Goal: Task Accomplishment & Management: Manage account settings

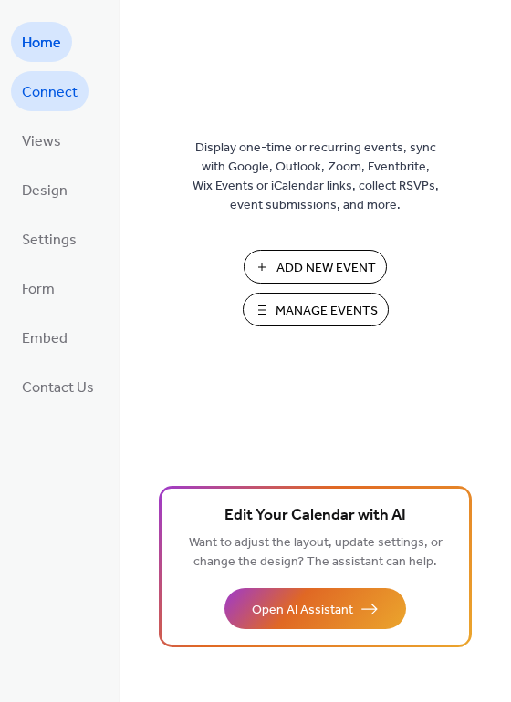
click at [66, 91] on span "Connect" at bounding box center [50, 92] width 56 height 29
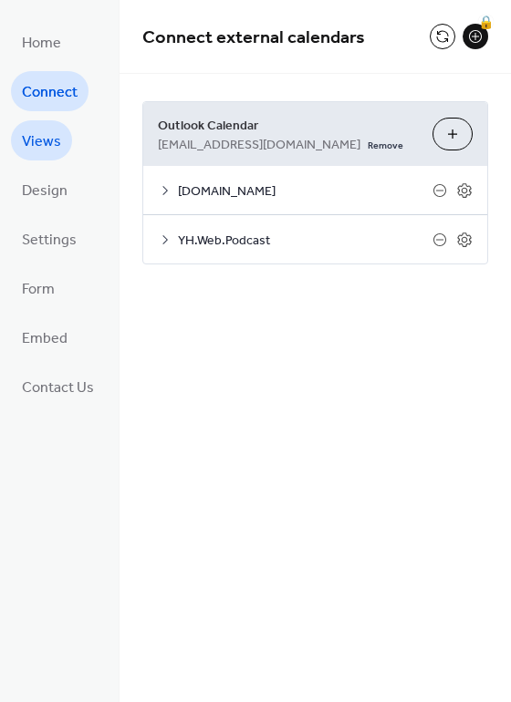
click at [52, 138] on span "Views" at bounding box center [41, 142] width 39 height 29
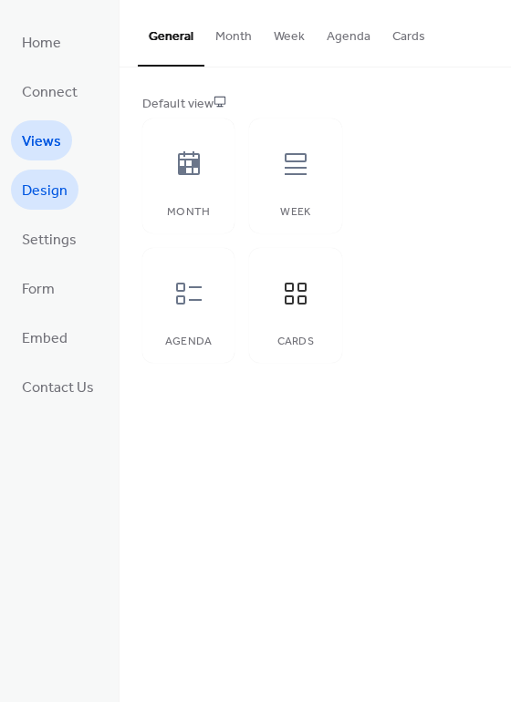
click at [47, 195] on span "Design" at bounding box center [45, 191] width 46 height 29
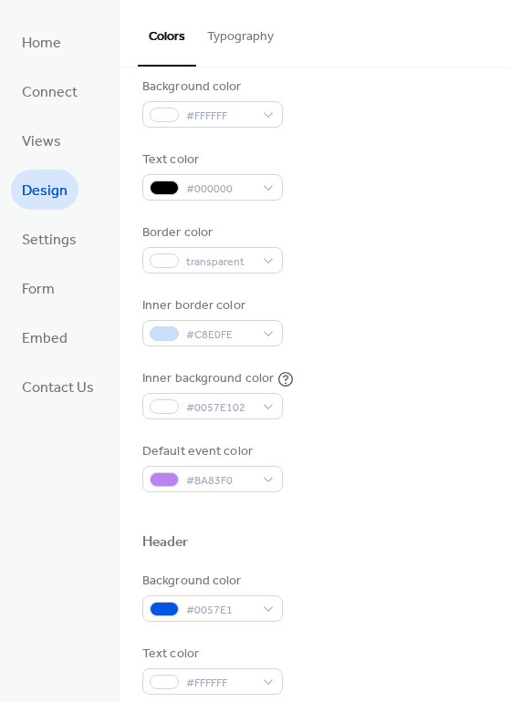
scroll to position [639, 0]
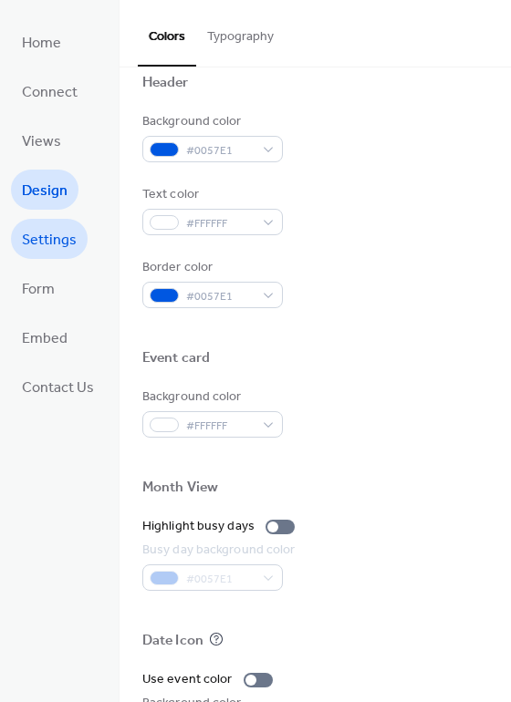
click at [57, 242] on span "Settings" at bounding box center [49, 240] width 55 height 29
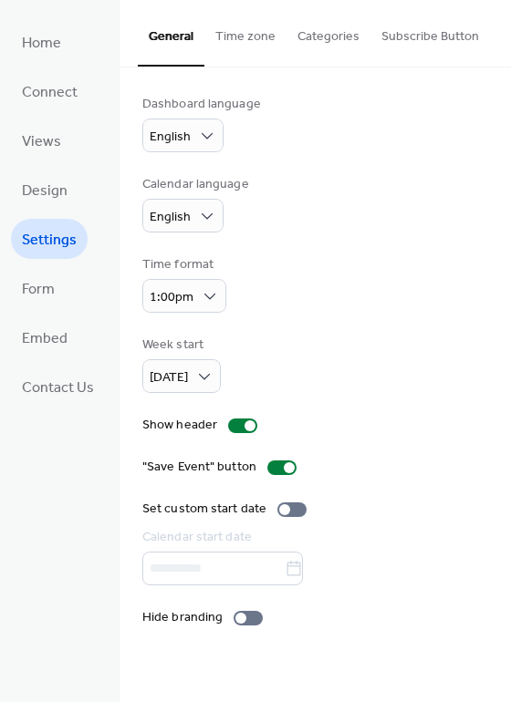
click at [322, 23] on button "Categories" at bounding box center [328, 32] width 84 height 65
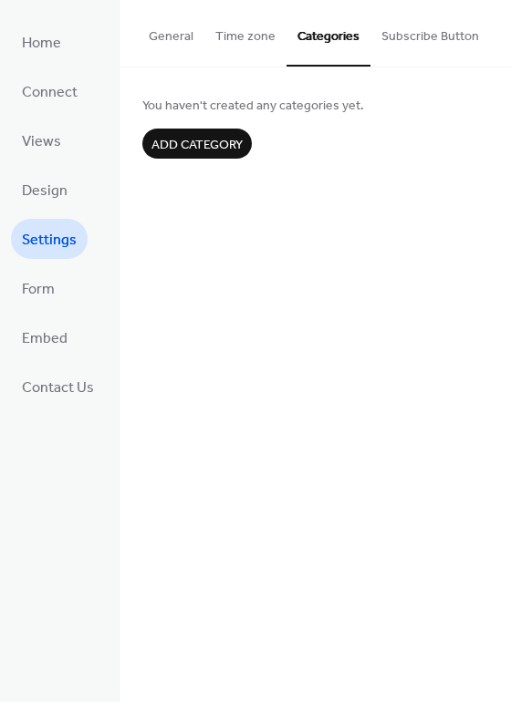
click at [416, 30] on button "Subscribe Button" at bounding box center [429, 32] width 119 height 65
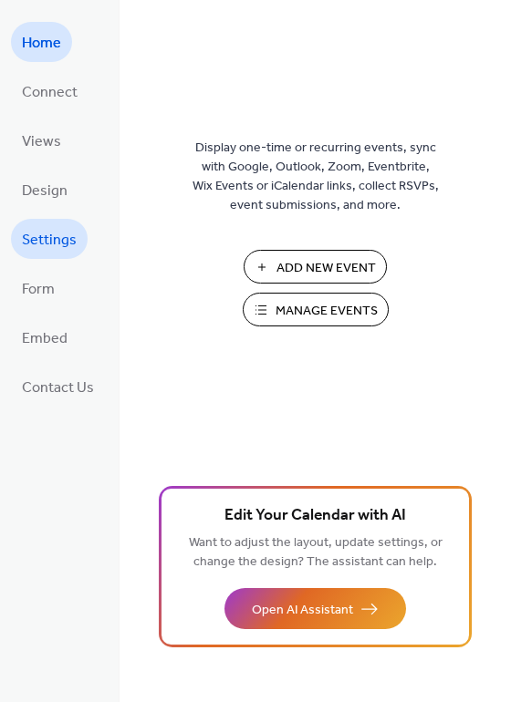
click at [46, 246] on span "Settings" at bounding box center [49, 240] width 55 height 29
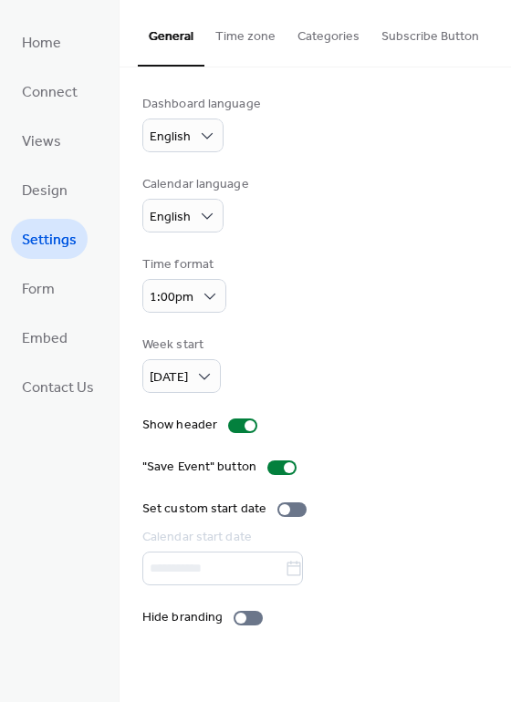
click at [412, 44] on button "Subscribe Button" at bounding box center [429, 32] width 119 height 65
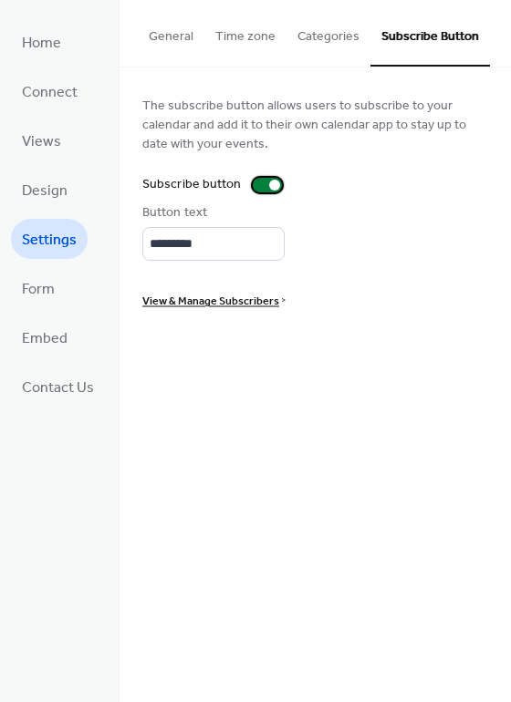
click at [267, 191] on div at bounding box center [267, 185] width 29 height 15
click at [255, 183] on div at bounding box center [259, 185] width 11 height 11
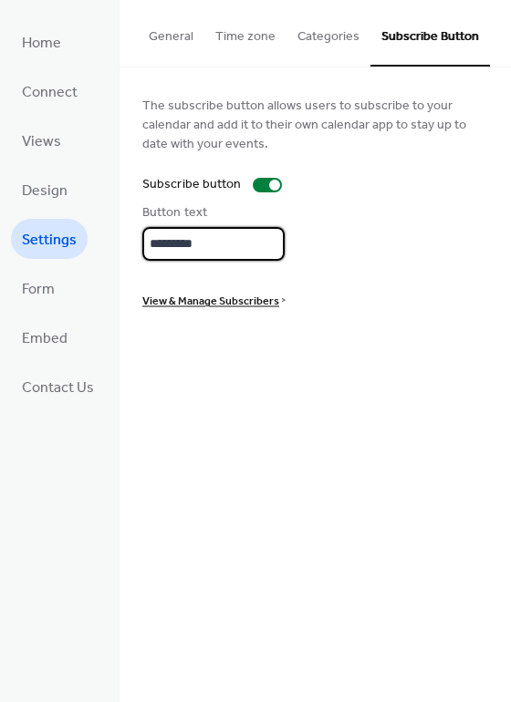
click at [186, 246] on input "*********" at bounding box center [213, 244] width 142 height 34
type input "*"
type input "**********"
click at [193, 308] on span "View & Manage Subscribers" at bounding box center [210, 301] width 137 height 19
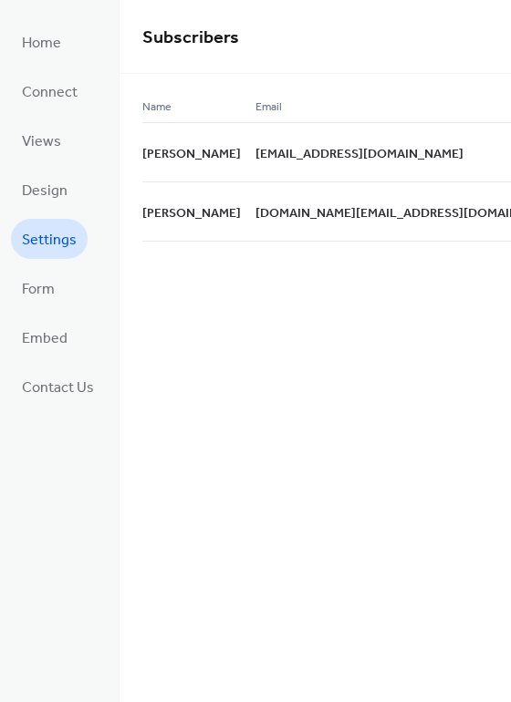
click at [46, 250] on span "Settings" at bounding box center [49, 240] width 55 height 29
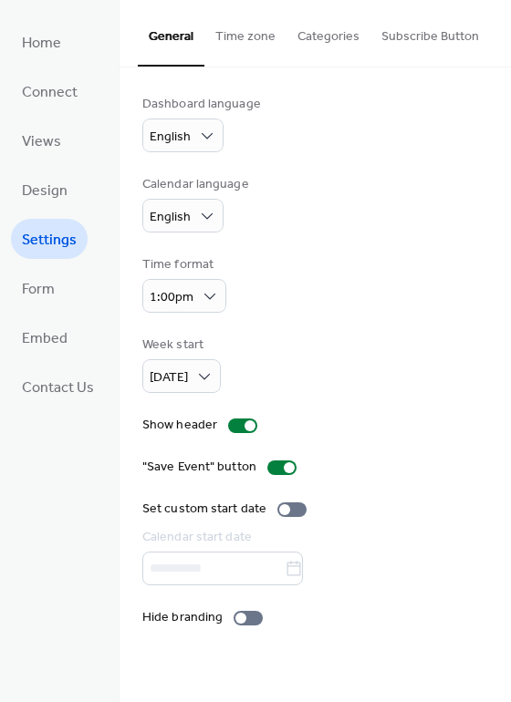
click at [445, 38] on button "Subscribe Button" at bounding box center [429, 32] width 119 height 65
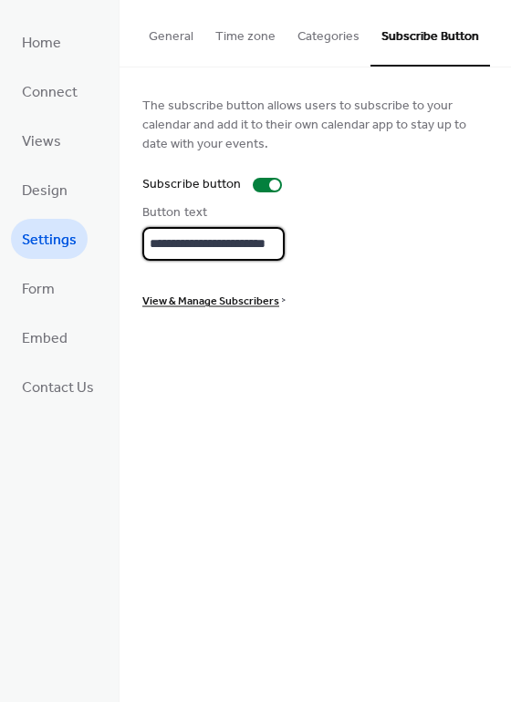
scroll to position [0, 5]
drag, startPoint x: 256, startPoint y: 244, endPoint x: 317, endPoint y: 246, distance: 60.3
click at [317, 246] on div "**********" at bounding box center [315, 231] width 346 height 57
click at [40, 289] on span "Form" at bounding box center [38, 289] width 33 height 29
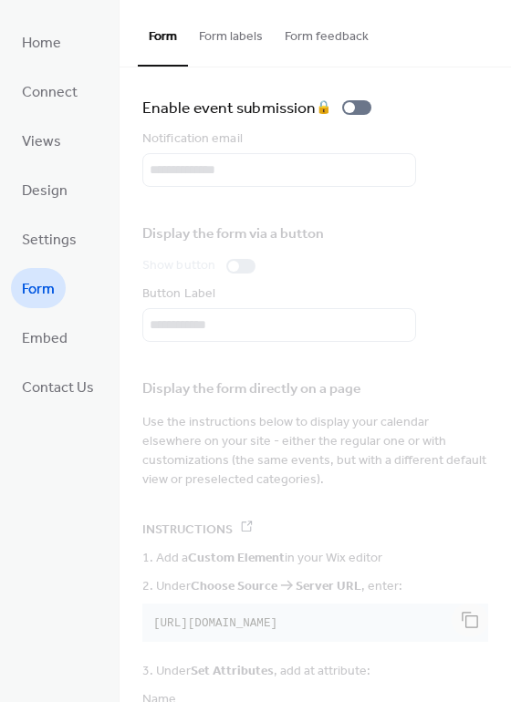
click at [241, 53] on button "Form labels" at bounding box center [231, 32] width 86 height 65
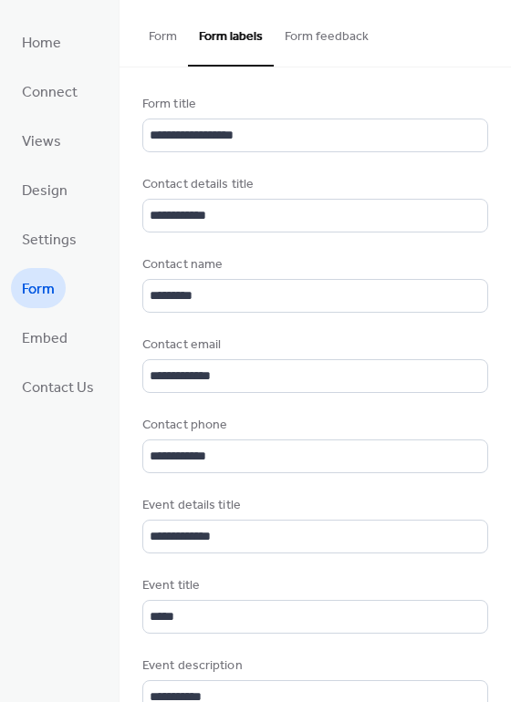
click at [345, 36] on button "Form feedback" at bounding box center [327, 32] width 106 height 65
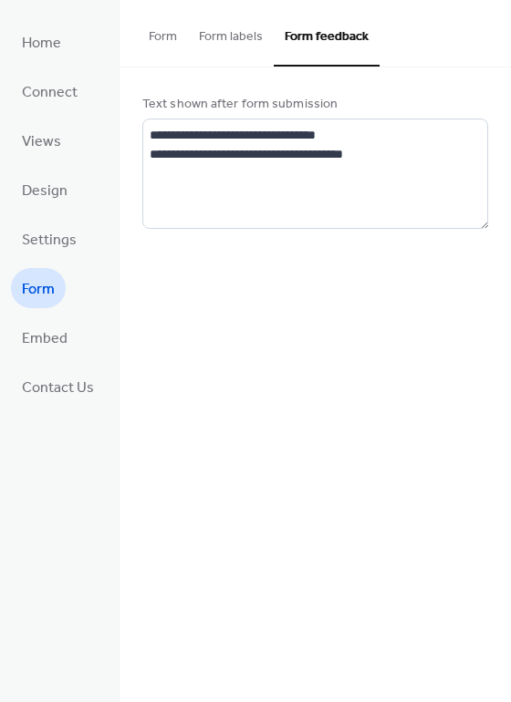
click at [250, 32] on button "Form labels" at bounding box center [231, 32] width 86 height 65
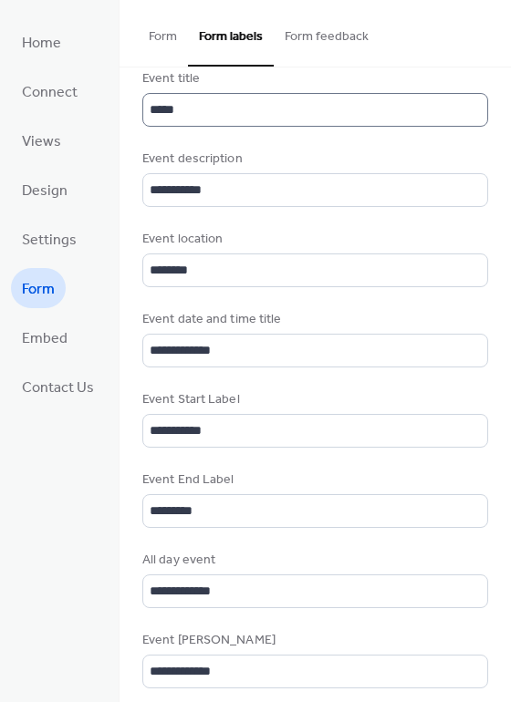
scroll to position [639, 0]
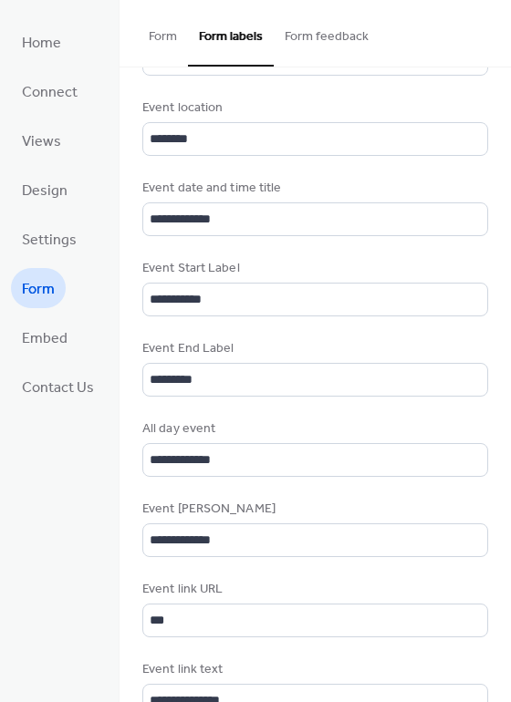
click at [159, 25] on button "Form" at bounding box center [163, 32] width 50 height 65
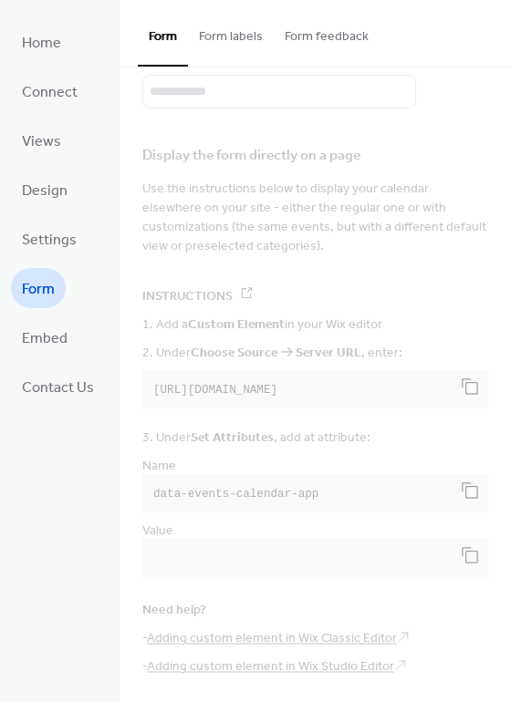
scroll to position [230, 0]
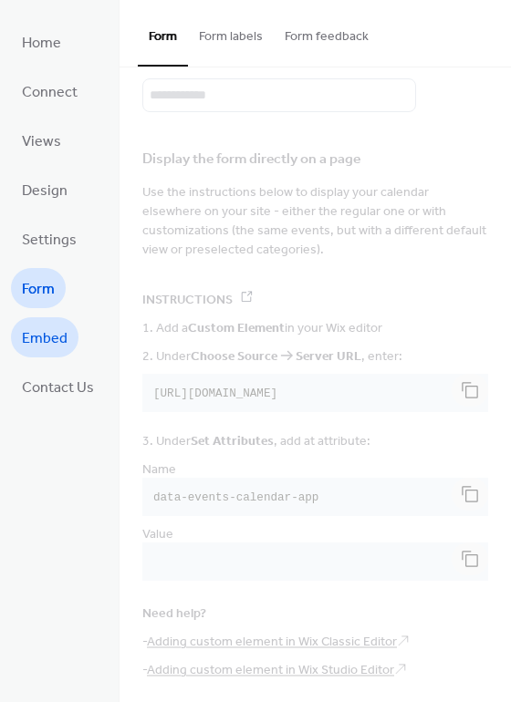
click at [37, 336] on span "Embed" at bounding box center [45, 339] width 46 height 29
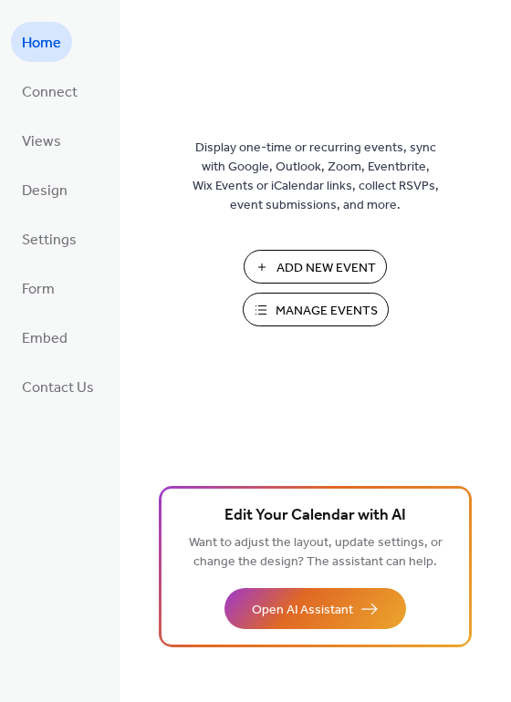
click at [349, 321] on span "Manage Events" at bounding box center [326, 311] width 102 height 19
click at [41, 93] on span "Connect" at bounding box center [50, 92] width 56 height 29
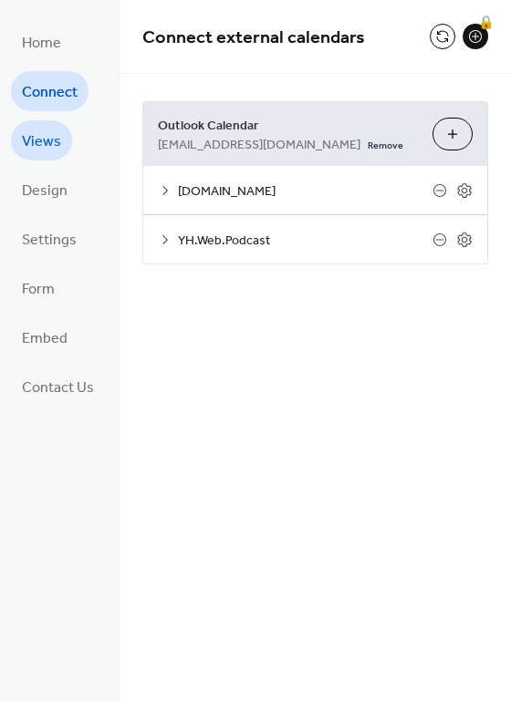
click at [48, 140] on span "Views" at bounding box center [41, 142] width 39 height 29
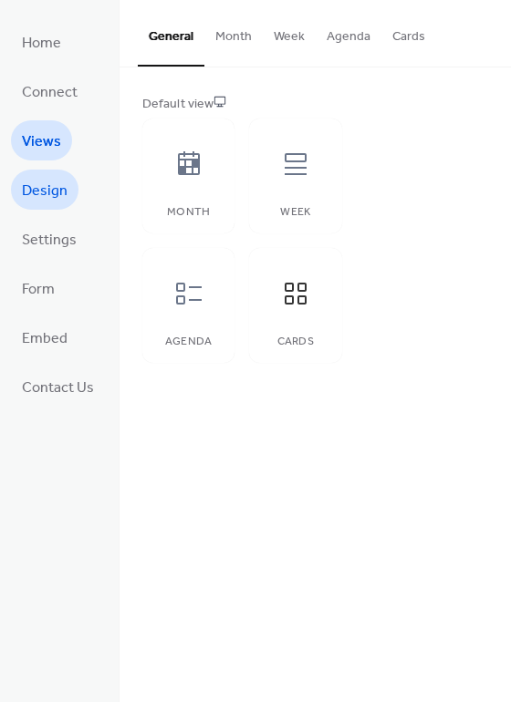
click at [33, 190] on span "Design" at bounding box center [45, 191] width 46 height 29
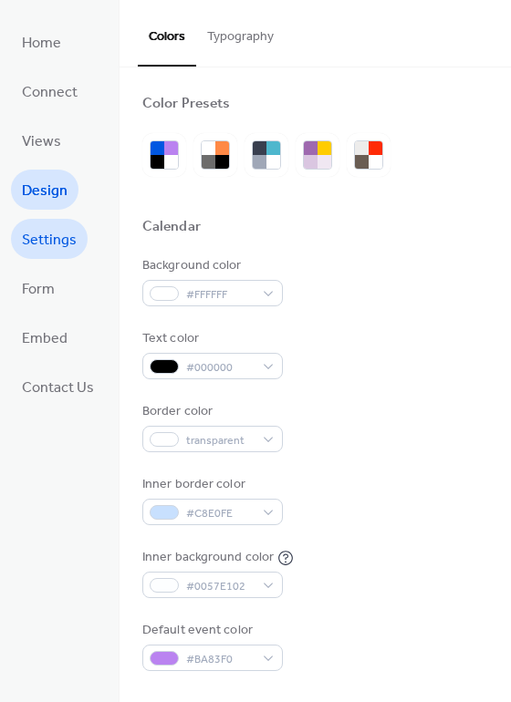
click at [44, 239] on span "Settings" at bounding box center [49, 240] width 55 height 29
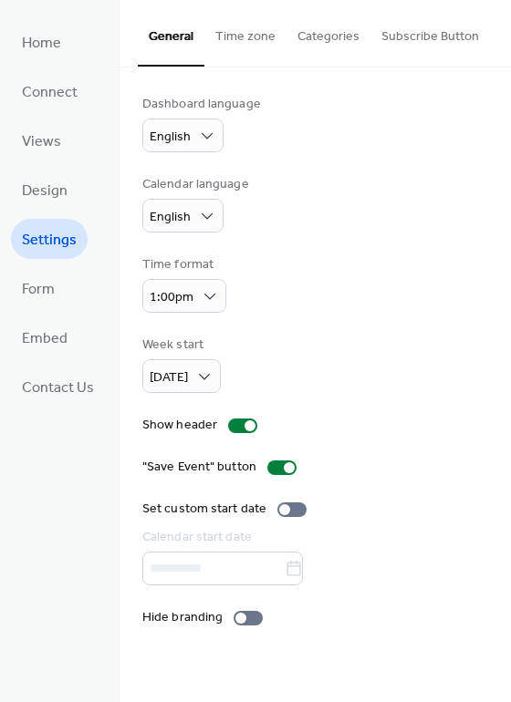
click at [318, 30] on button "Categories" at bounding box center [328, 32] width 84 height 65
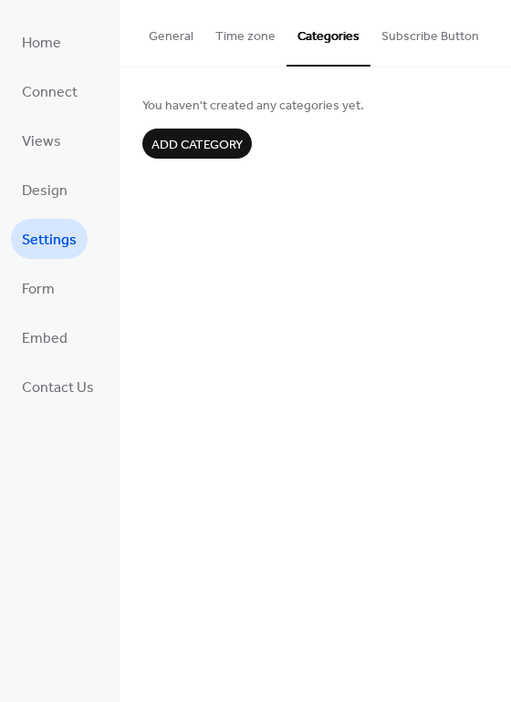
click at [226, 142] on span "Add category" at bounding box center [196, 145] width 91 height 19
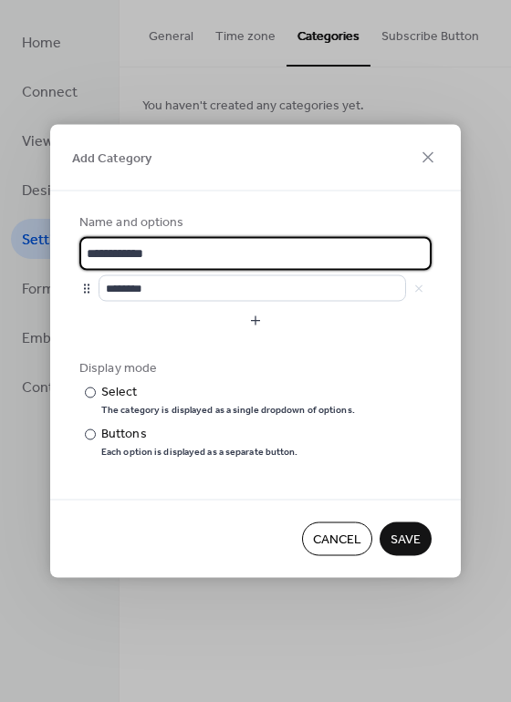
click at [375, 260] on input "**********" at bounding box center [255, 254] width 352 height 34
drag, startPoint x: 371, startPoint y: 255, endPoint x: 9, endPoint y: 247, distance: 362.2
click at [9, 247] on div "**********" at bounding box center [255, 351] width 511 height 702
click at [86, 288] on div at bounding box center [86, 288] width 15 height 15
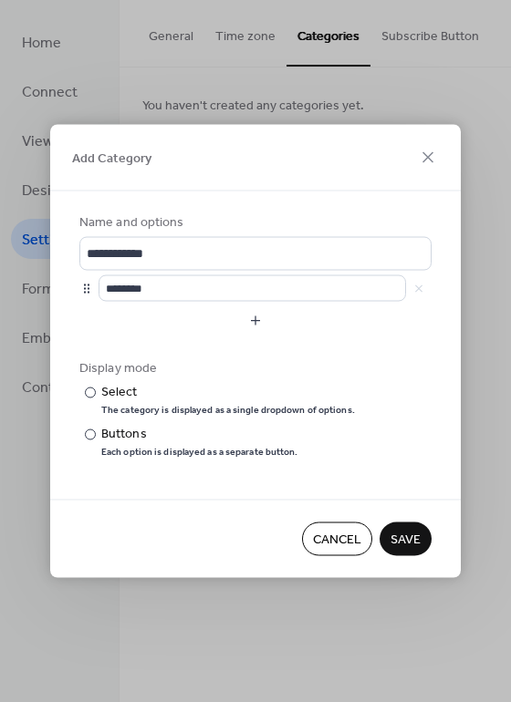
drag, startPoint x: 86, startPoint y: 288, endPoint x: 288, endPoint y: 320, distance: 205.0
click at [288, 320] on button "button" at bounding box center [255, 320] width 352 height 29
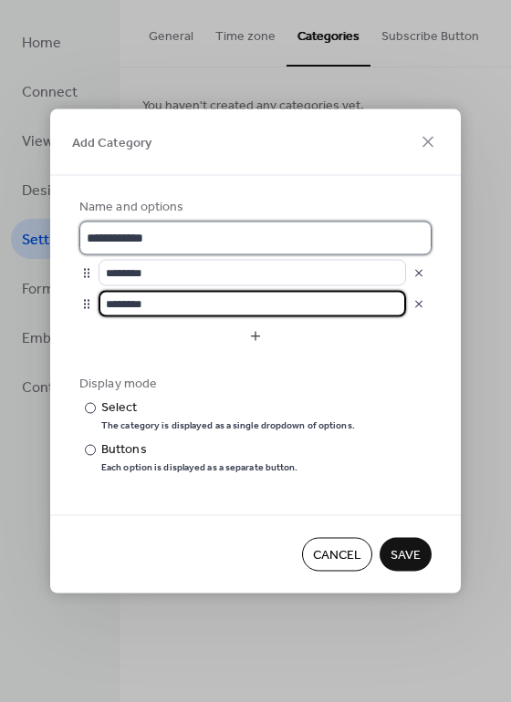
click at [219, 237] on input "**********" at bounding box center [255, 239] width 352 height 34
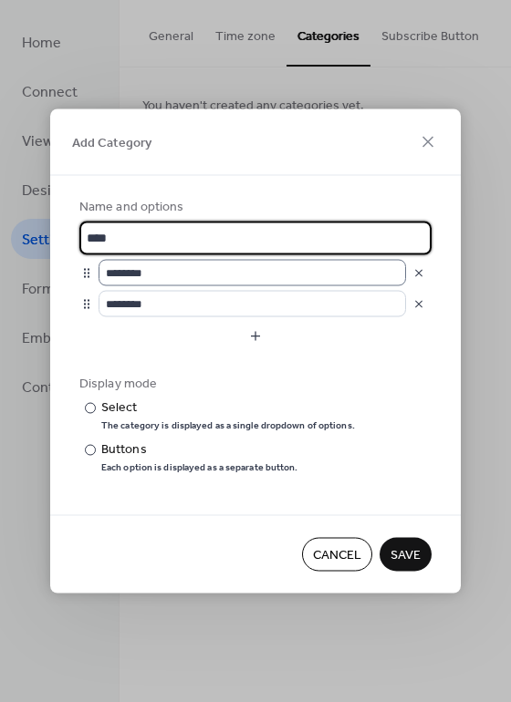
type input "****"
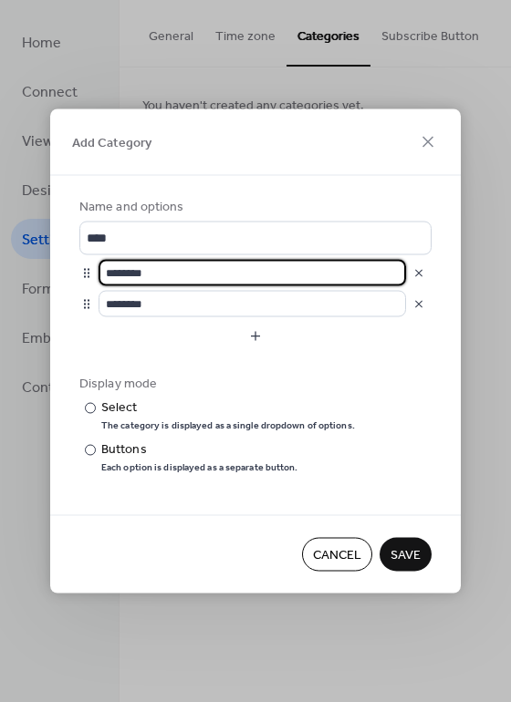
click at [347, 272] on input "********" at bounding box center [252, 273] width 307 height 26
click at [398, 560] on span "Save" at bounding box center [405, 555] width 30 height 19
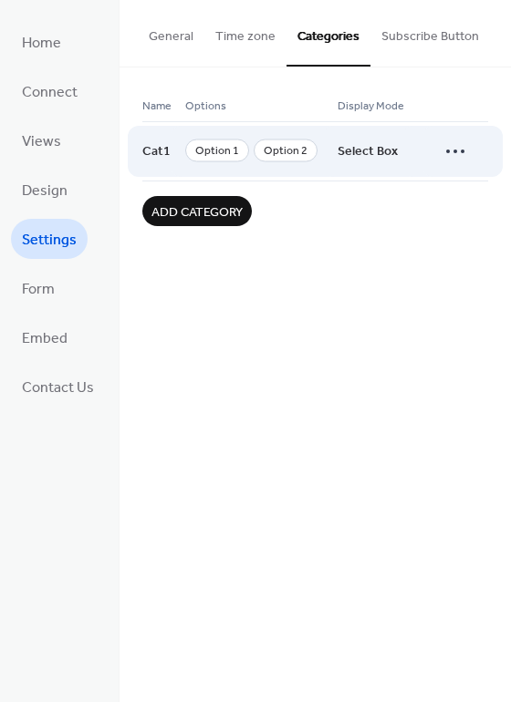
click at [229, 152] on span "Option 1" at bounding box center [217, 151] width 64 height 23
click at [280, 151] on span "Option 2" at bounding box center [286, 151] width 64 height 23
click at [369, 149] on span "Select Box" at bounding box center [368, 152] width 60 height 35
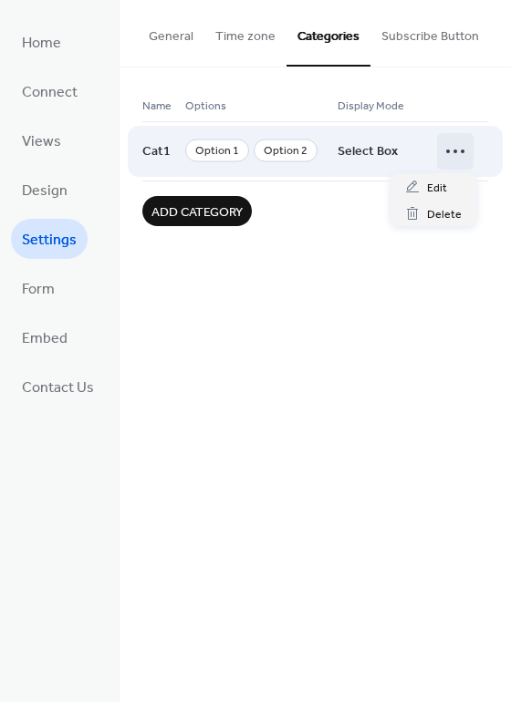
click at [453, 149] on icon at bounding box center [455, 151] width 29 height 29
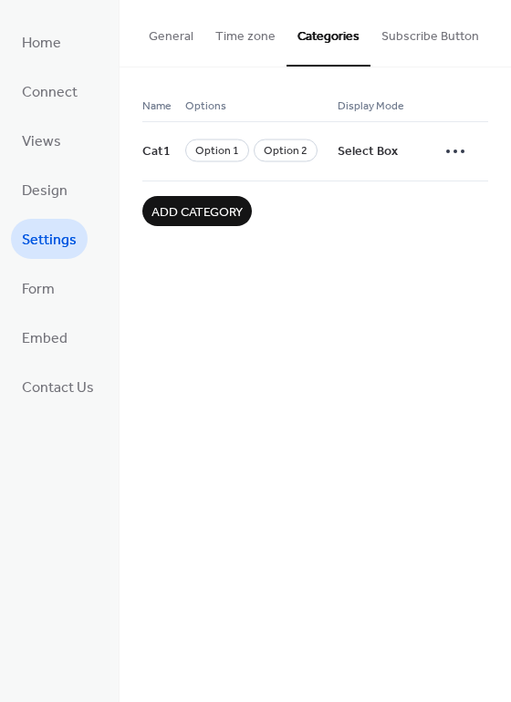
click at [237, 210] on span "Add category" at bounding box center [196, 212] width 91 height 19
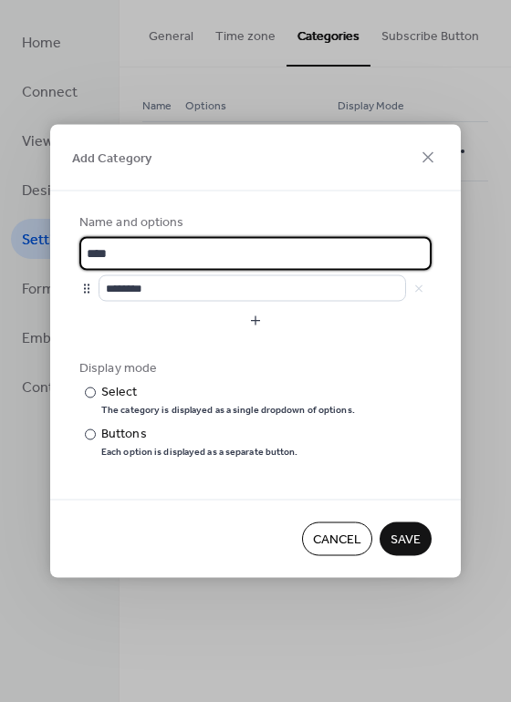
type input "****"
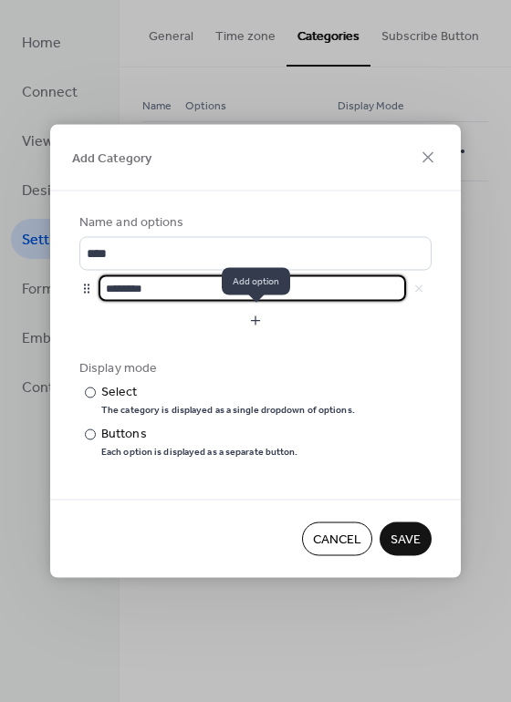
click at [249, 317] on button "button" at bounding box center [255, 320] width 352 height 29
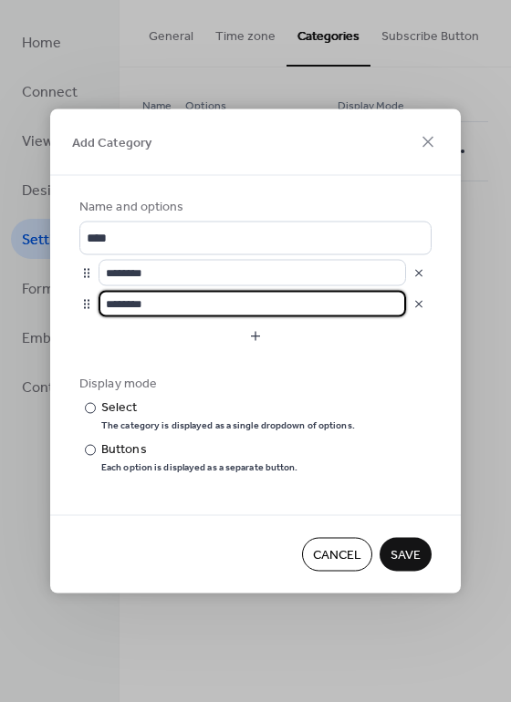
click at [411, 564] on span "Save" at bounding box center [405, 555] width 30 height 19
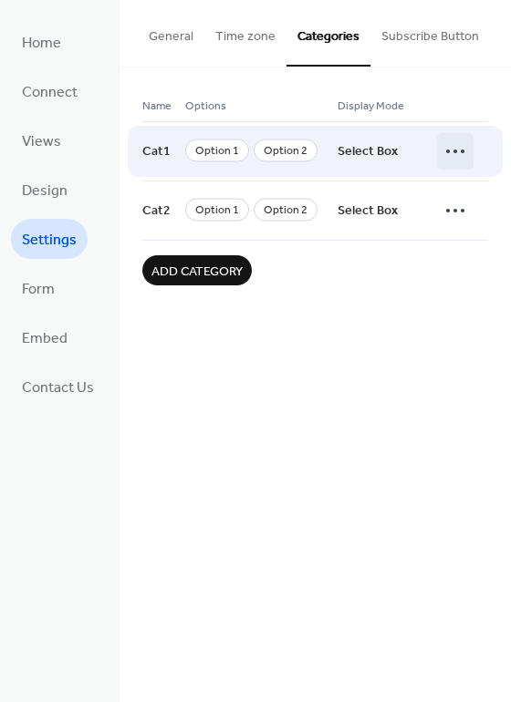
click at [455, 152] on circle at bounding box center [455, 152] width 4 height 4
click at [452, 152] on icon at bounding box center [455, 151] width 29 height 29
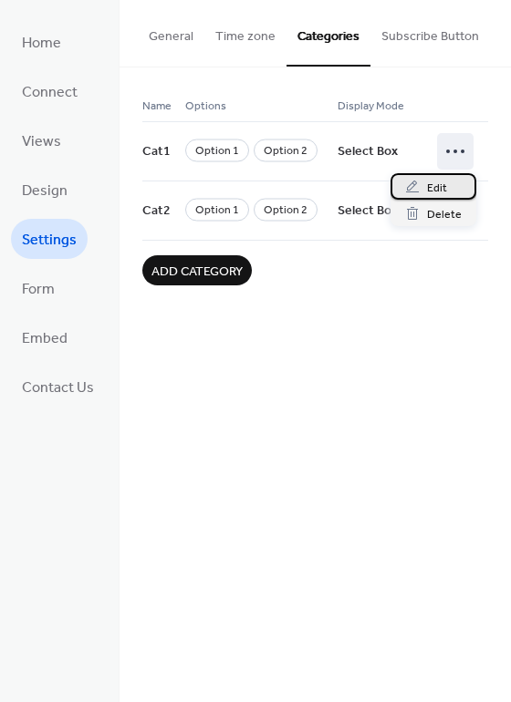
click at [420, 192] on div "Edit" at bounding box center [433, 186] width 86 height 26
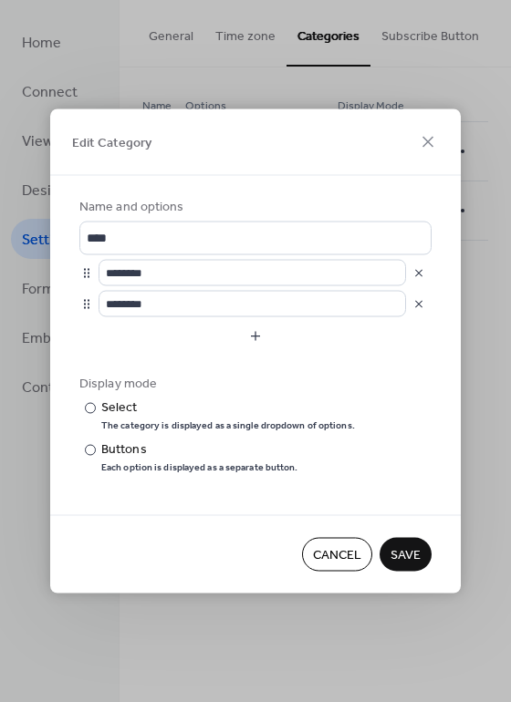
click at [322, 552] on span "Cancel" at bounding box center [337, 555] width 48 height 19
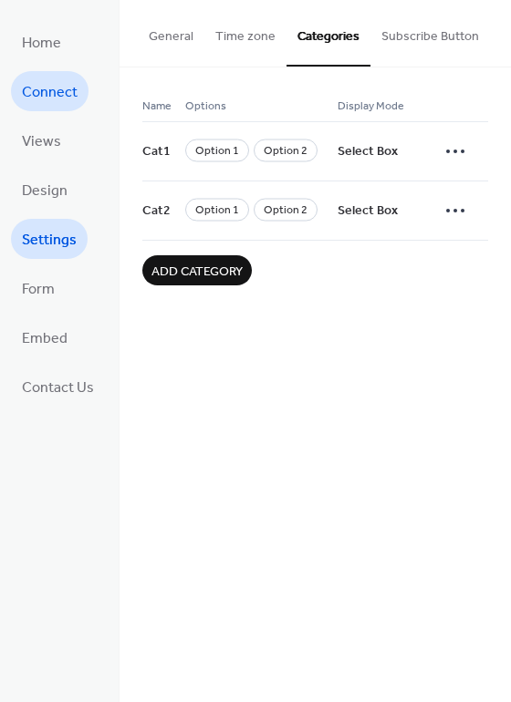
click at [42, 83] on span "Connect" at bounding box center [50, 92] width 56 height 29
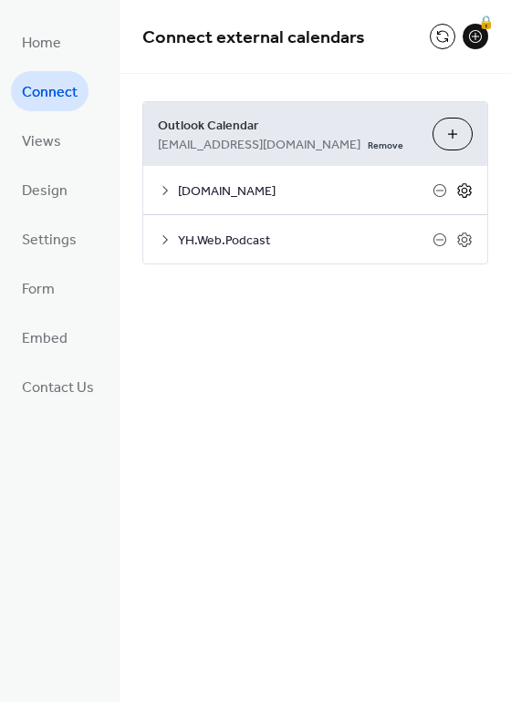
click at [467, 192] on icon at bounding box center [465, 190] width 6 height 6
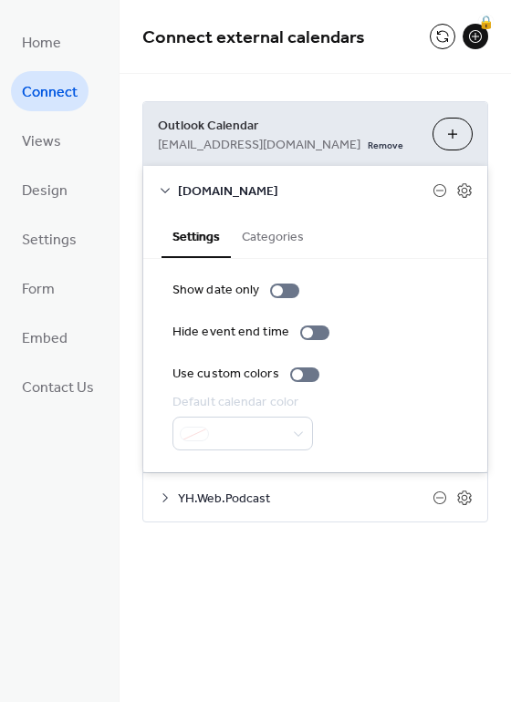
click at [288, 242] on button "Categories" at bounding box center [273, 235] width 84 height 42
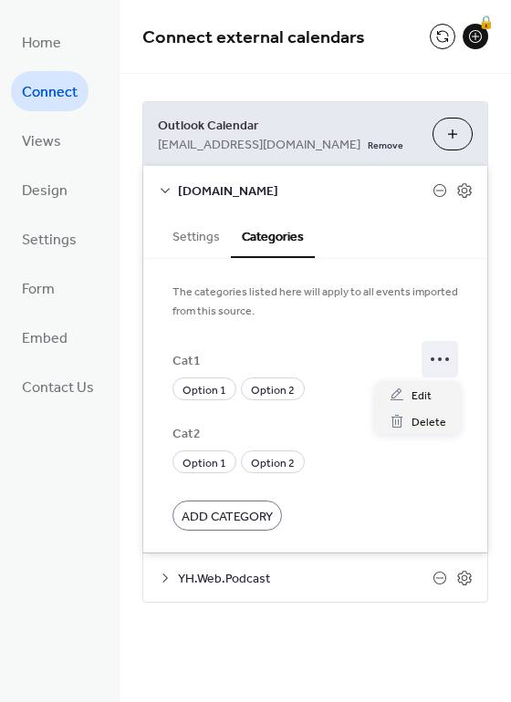
click at [436, 358] on icon at bounding box center [439, 359] width 29 height 29
click at [46, 156] on span "Views" at bounding box center [41, 142] width 39 height 29
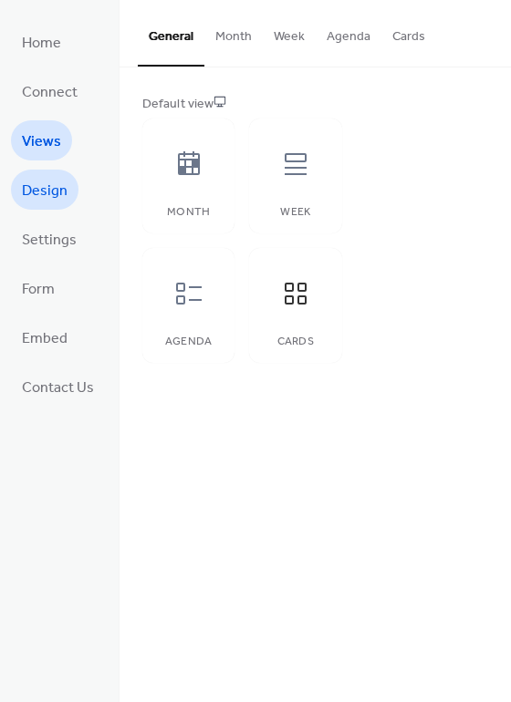
click at [47, 180] on span "Design" at bounding box center [45, 191] width 46 height 29
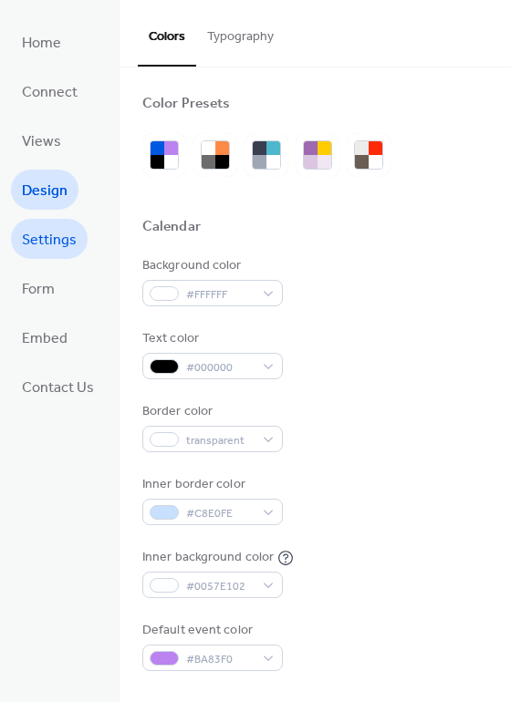
click at [54, 240] on span "Settings" at bounding box center [49, 240] width 55 height 29
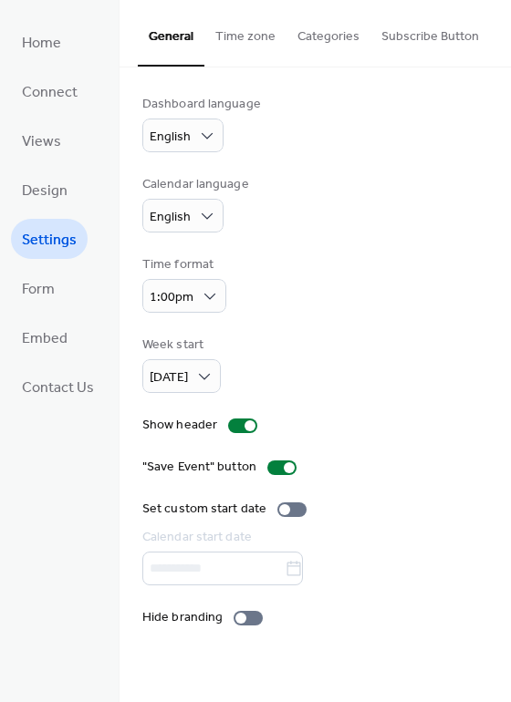
click at [336, 42] on button "Categories" at bounding box center [328, 32] width 84 height 65
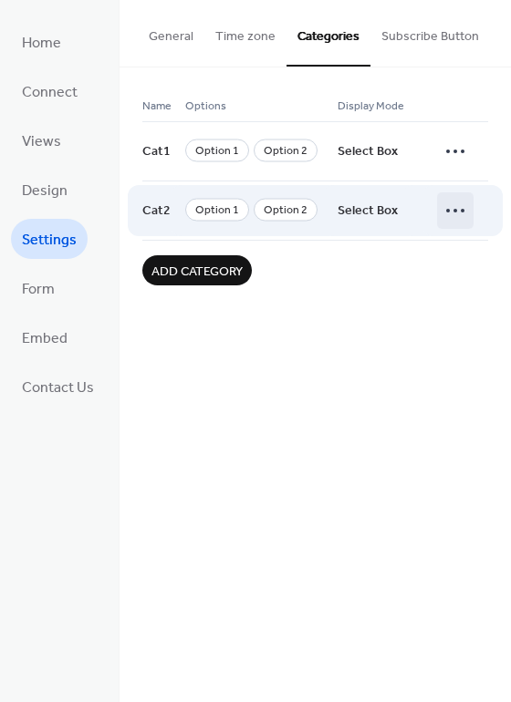
click at [462, 217] on icon at bounding box center [455, 210] width 29 height 29
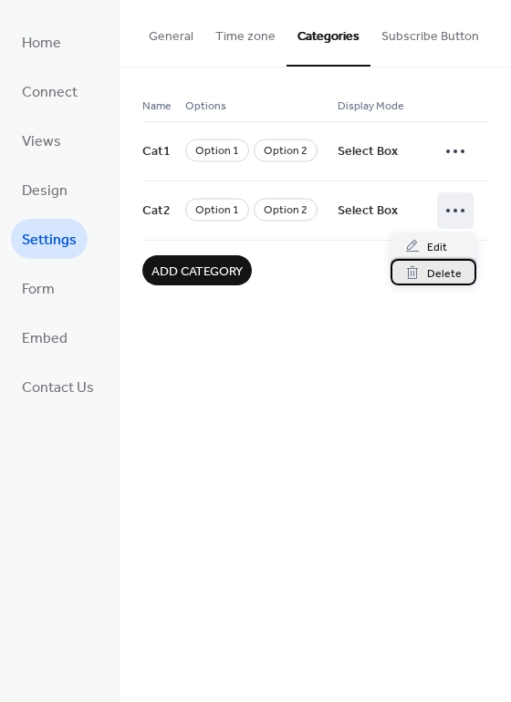
click at [428, 282] on span "Delete" at bounding box center [444, 274] width 35 height 19
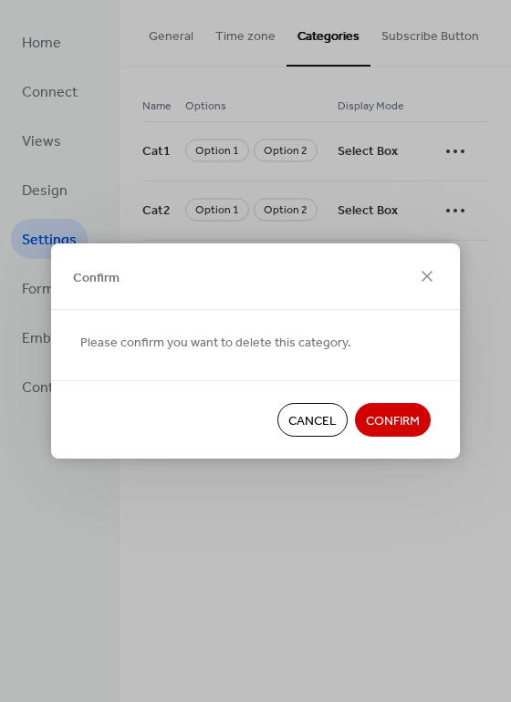
click at [378, 408] on button "Confirm" at bounding box center [393, 420] width 76 height 34
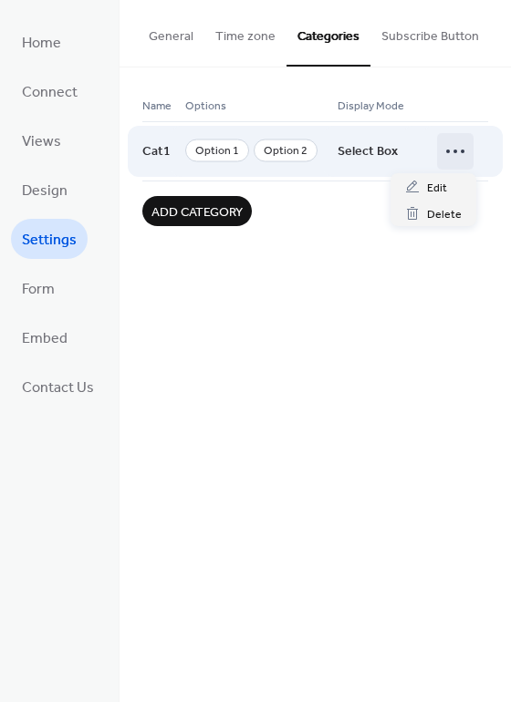
click at [447, 158] on icon at bounding box center [455, 151] width 29 height 29
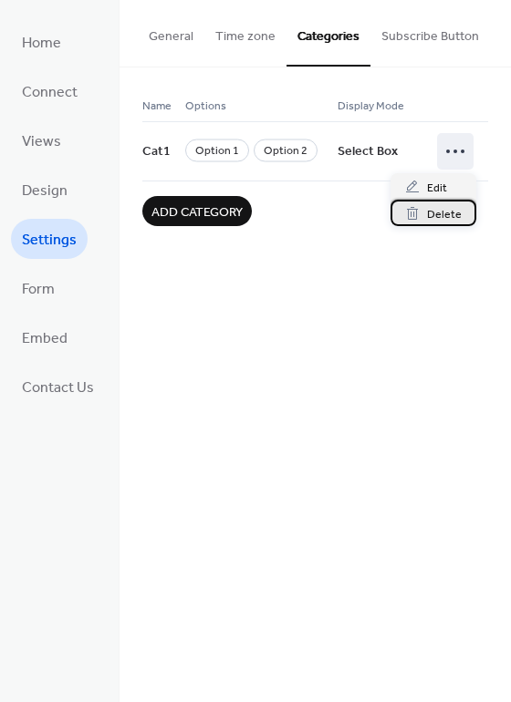
click at [427, 219] on span "Delete" at bounding box center [444, 214] width 35 height 19
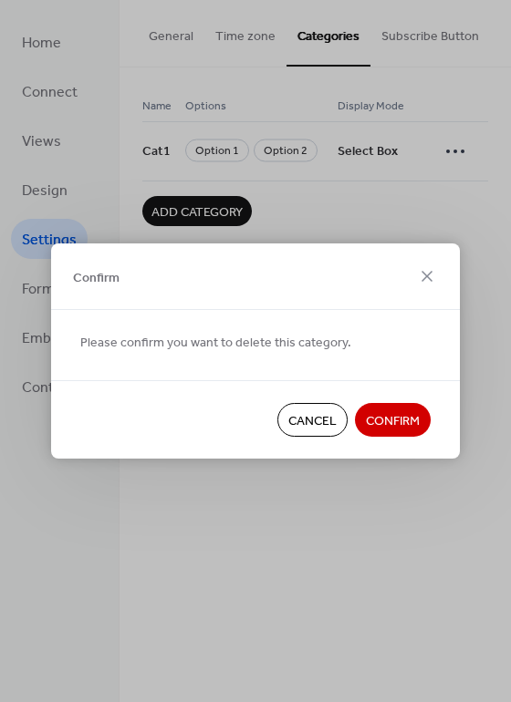
click at [399, 422] on span "Confirm" at bounding box center [393, 421] width 54 height 19
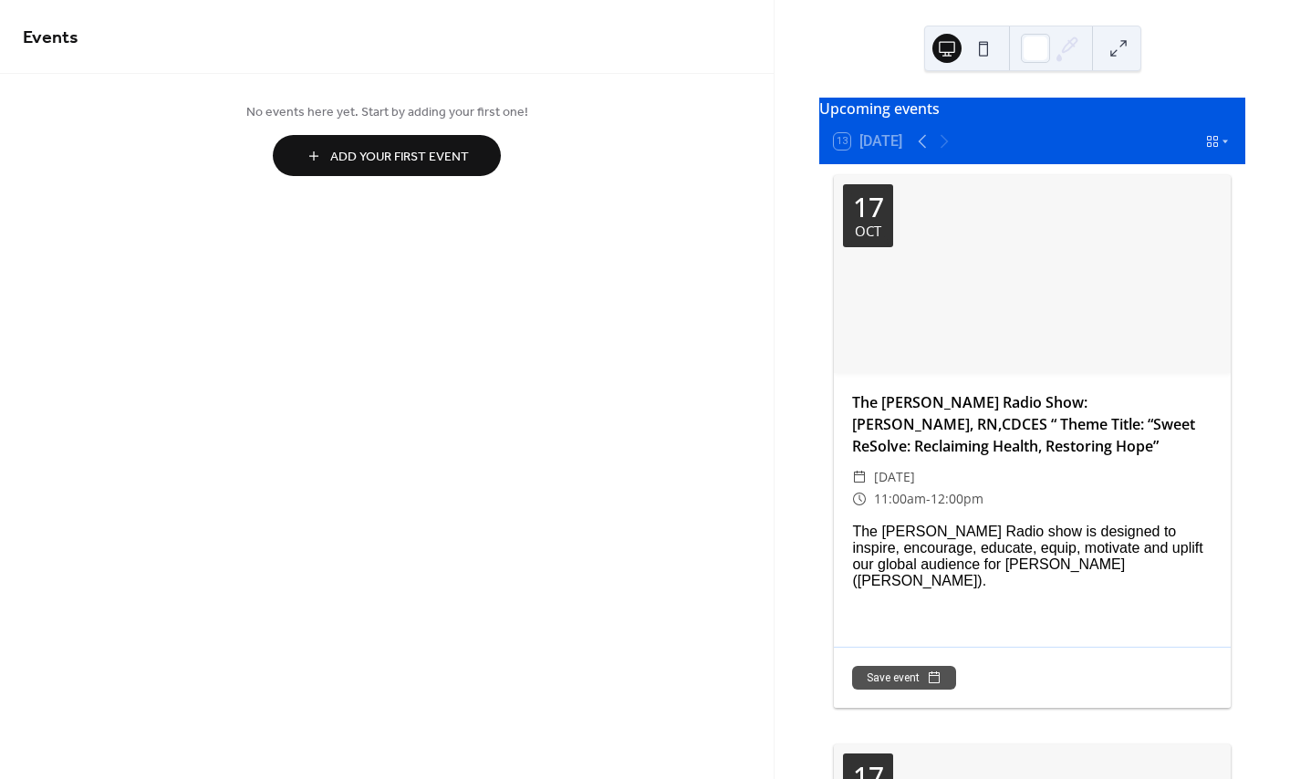
click at [979, 54] on button at bounding box center [983, 48] width 29 height 29
